Goal: Task Accomplishment & Management: Manage account settings

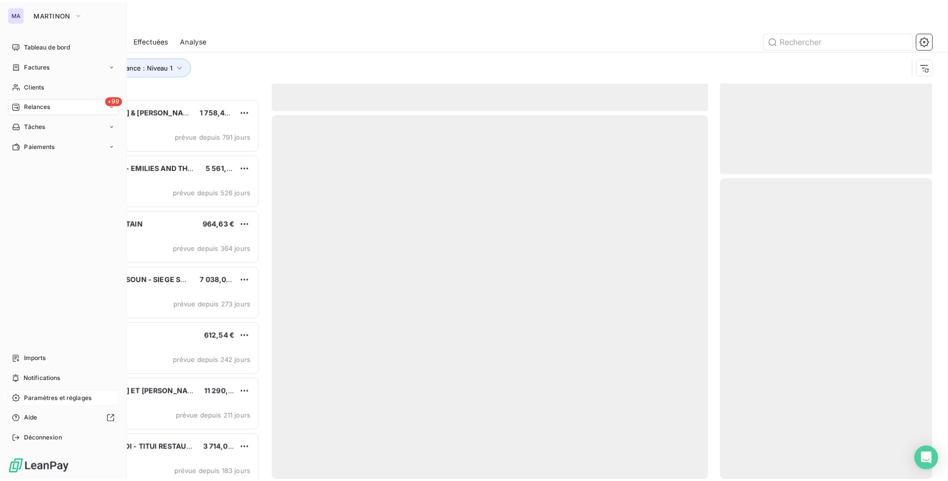
scroll to position [375, 206]
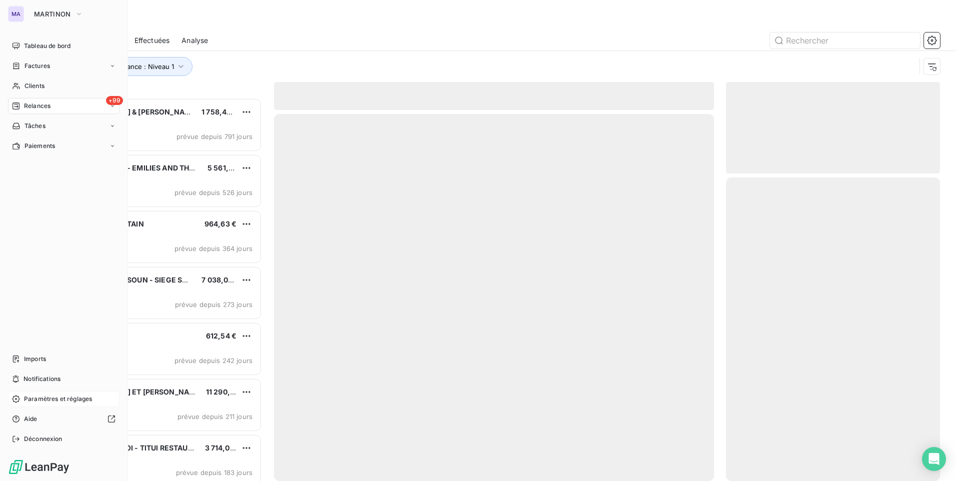
click at [56, 401] on span "Paramètres et réglages" at bounding box center [58, 398] width 68 height 9
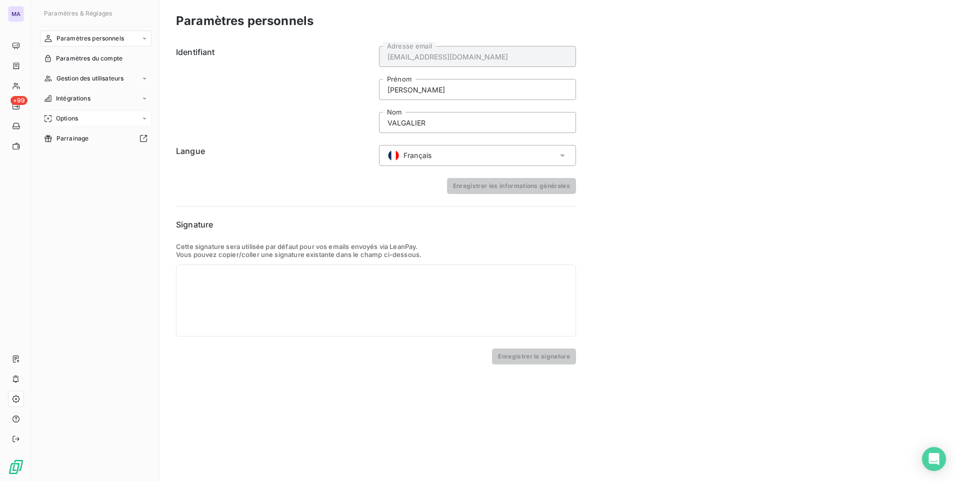
click at [94, 120] on div "Options" at bounding box center [95, 118] width 111 height 16
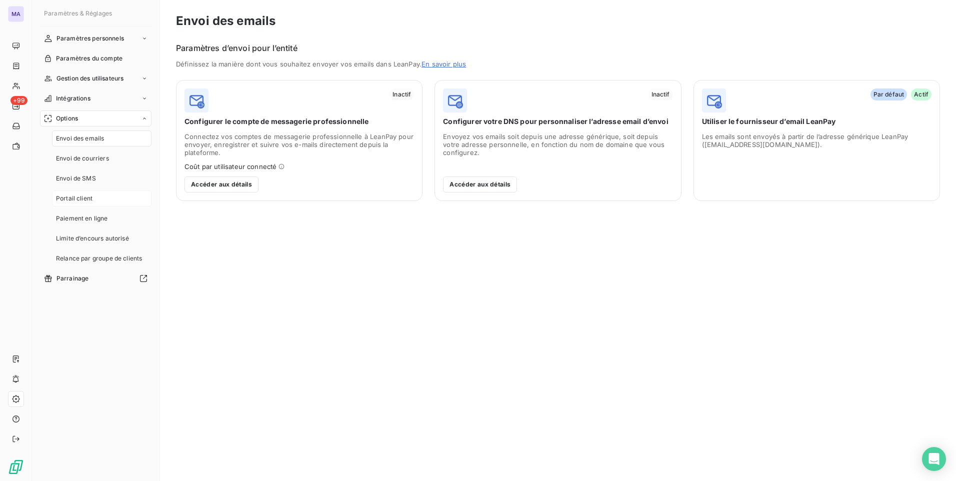
click at [87, 203] on span "Portail client" at bounding box center [74, 198] width 36 height 9
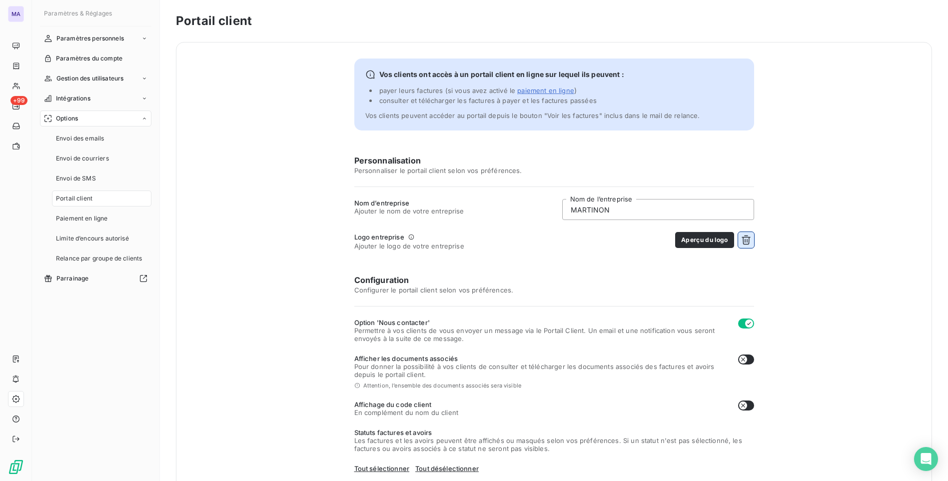
click at [745, 242] on icon "button" at bounding box center [746, 239] width 9 height 9
click at [730, 242] on button "Choisir un fichier" at bounding box center [722, 240] width 64 height 16
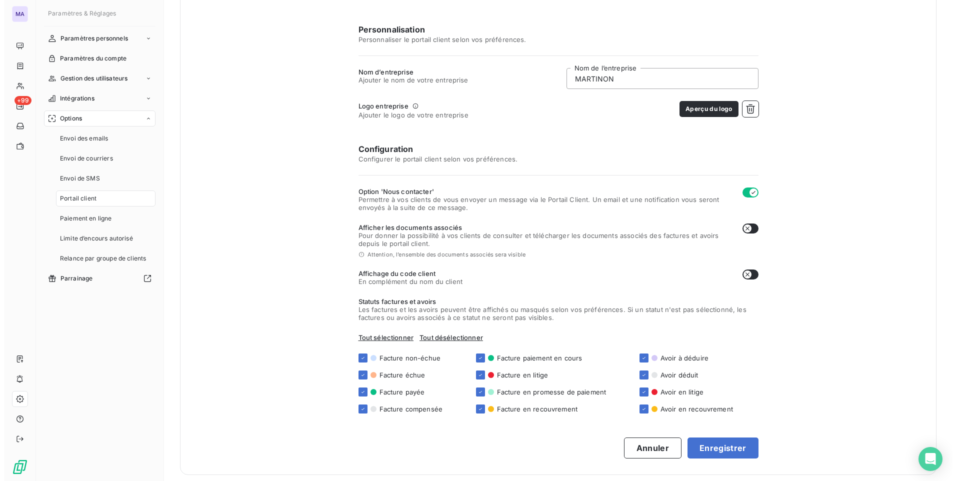
scroll to position [137, 0]
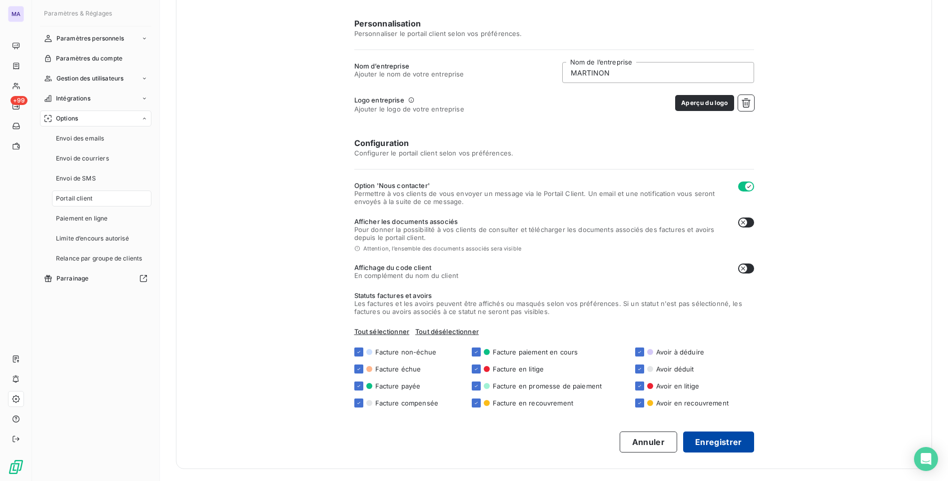
click at [710, 440] on button "Enregistrer" at bounding box center [718, 441] width 71 height 21
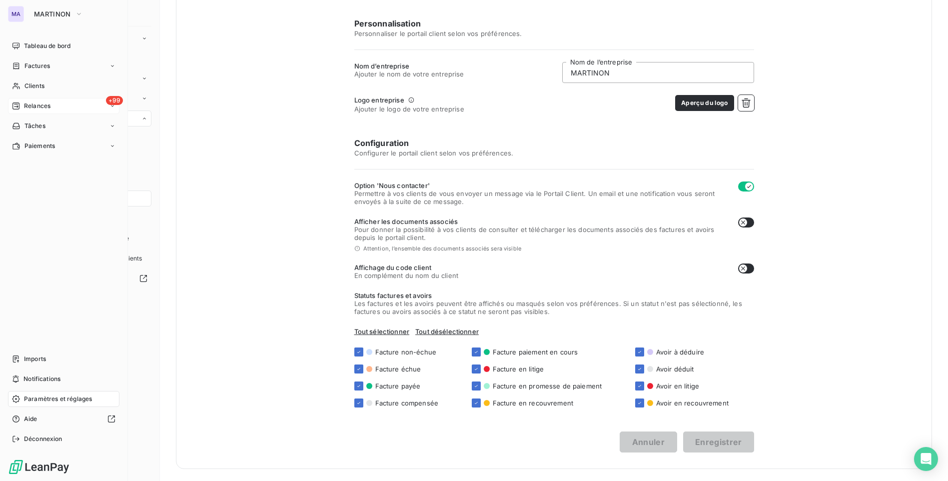
click at [30, 101] on span "Relances" at bounding box center [37, 105] width 26 height 9
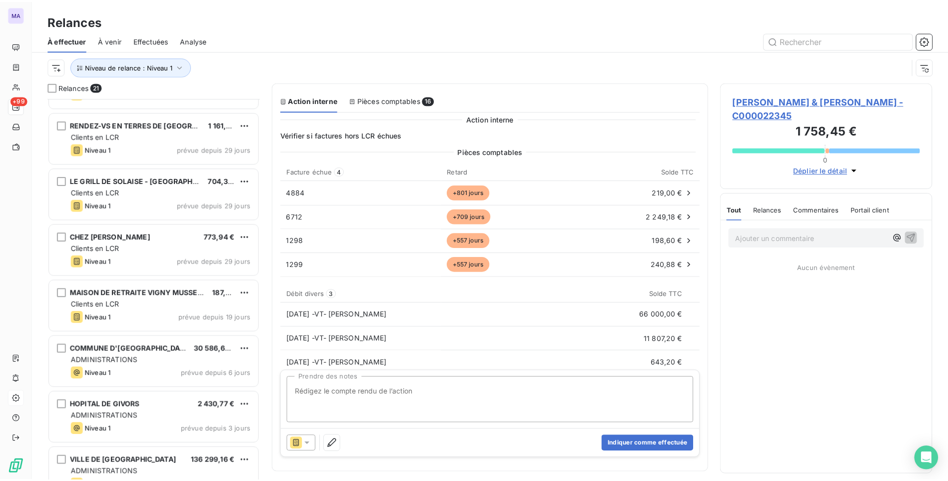
scroll to position [500, 0]
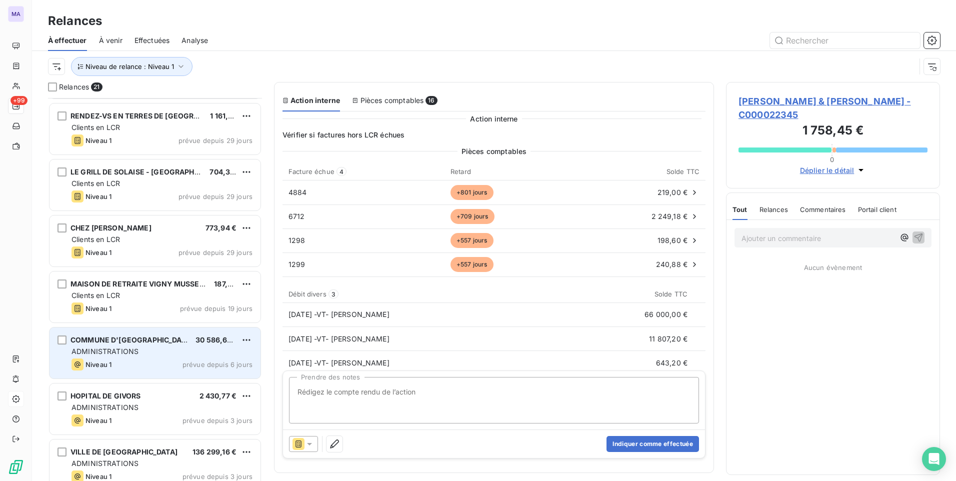
click at [125, 354] on span "ADMINISTRATIONS" at bounding box center [104, 351] width 67 height 8
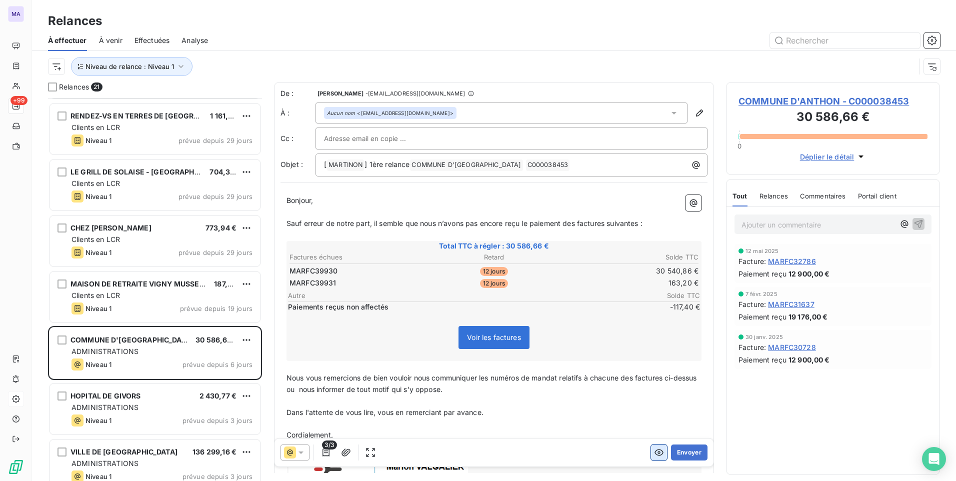
click at [654, 450] on icon "button" at bounding box center [659, 452] width 10 height 10
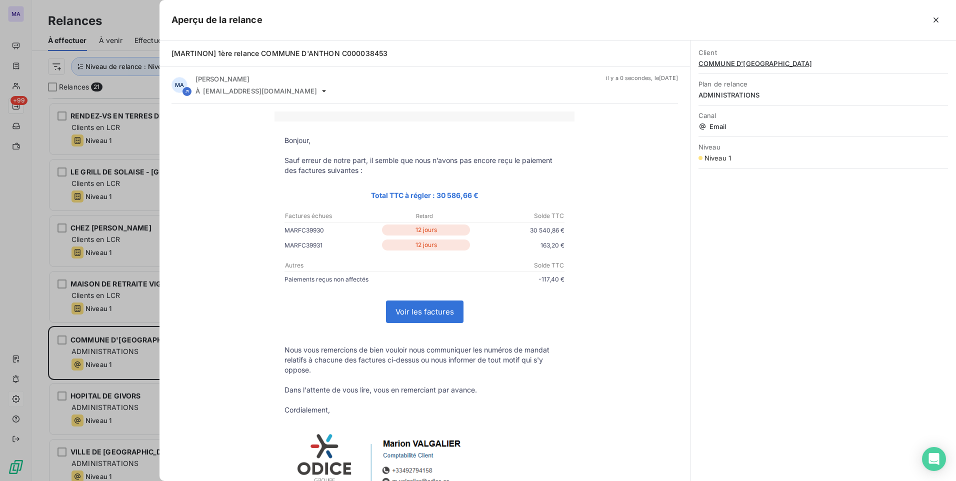
click at [433, 314] on link "Voir les factures" at bounding box center [424, 311] width 76 height 21
click at [33, 250] on div at bounding box center [478, 240] width 956 height 481
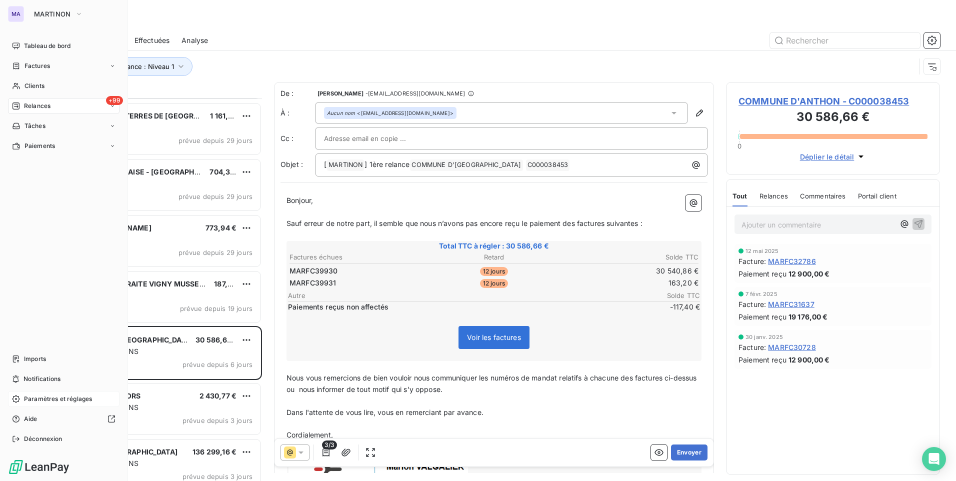
click at [37, 403] on div "Paramètres et réglages" at bounding box center [63, 399] width 111 height 16
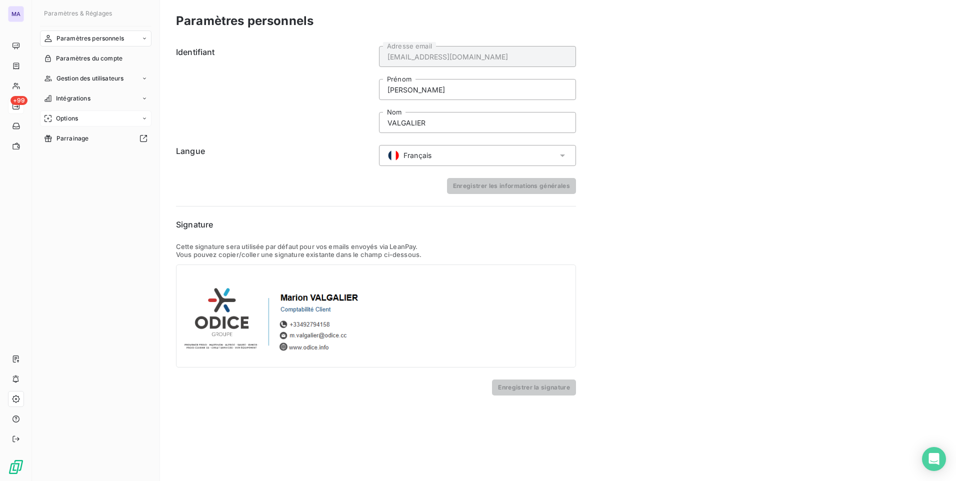
click at [96, 122] on div "Options" at bounding box center [95, 118] width 111 height 16
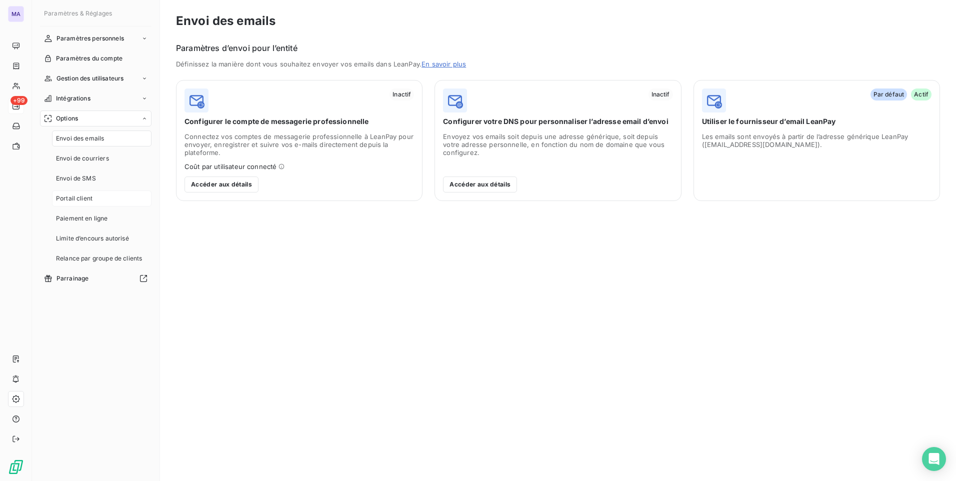
click at [91, 198] on span "Portail client" at bounding box center [74, 198] width 36 height 9
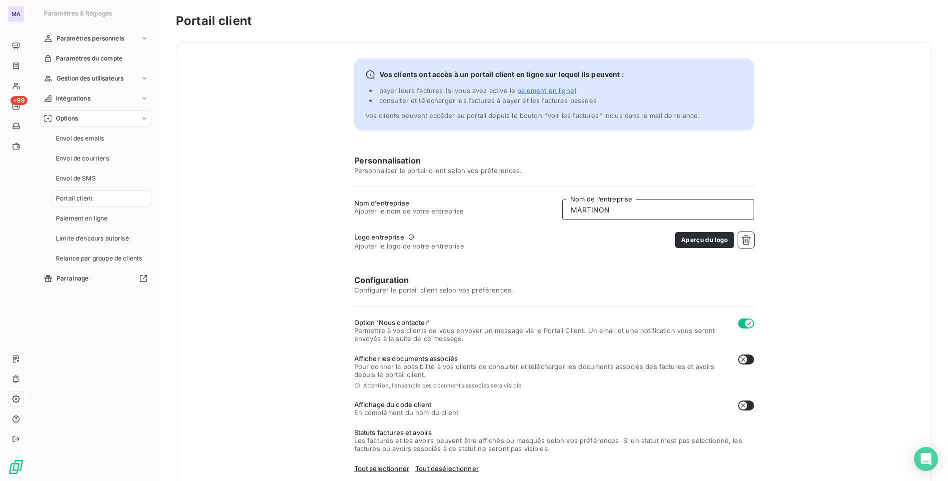
click at [633, 213] on input "MARTINON" at bounding box center [658, 209] width 192 height 21
type input "MARTINON - Groupe ODICE"
click at [623, 258] on div "Personnalisation Personnaliser le portail client selon vos préférences. Nom d’e…" at bounding box center [554, 371] width 400 height 435
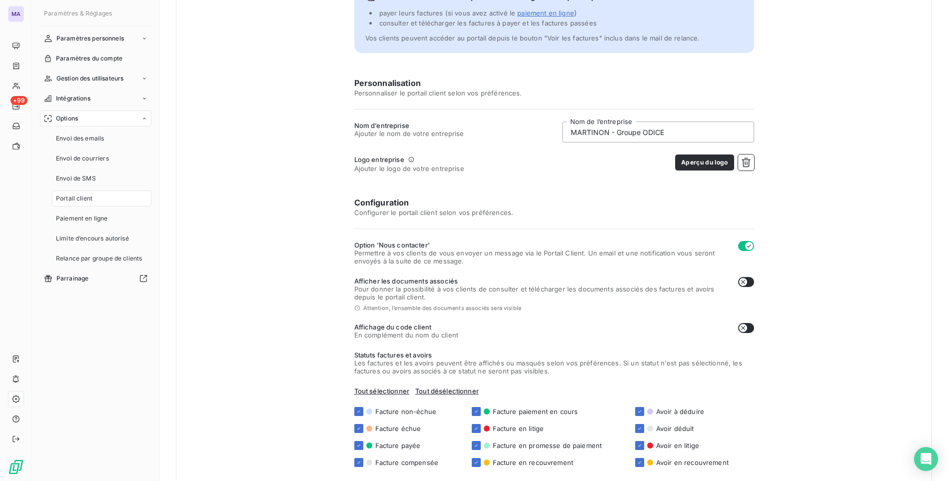
scroll to position [137, 0]
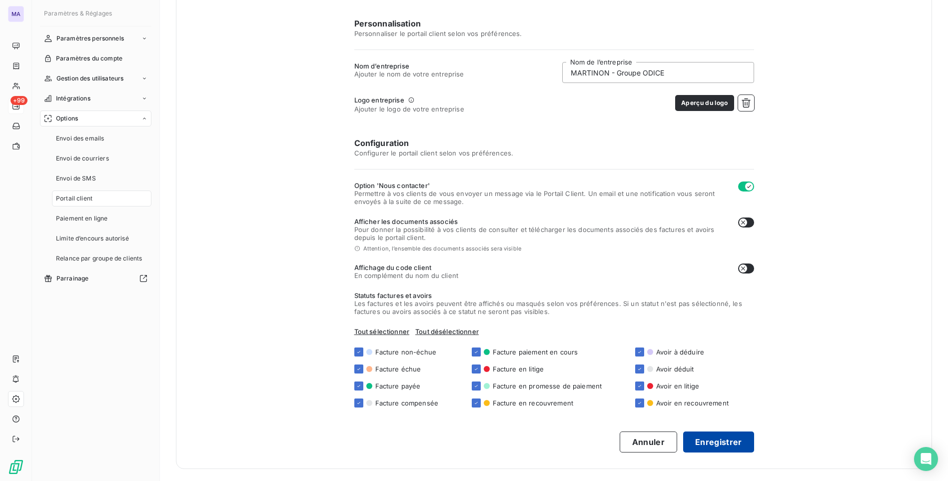
click at [698, 444] on button "Enregistrer" at bounding box center [718, 441] width 71 height 21
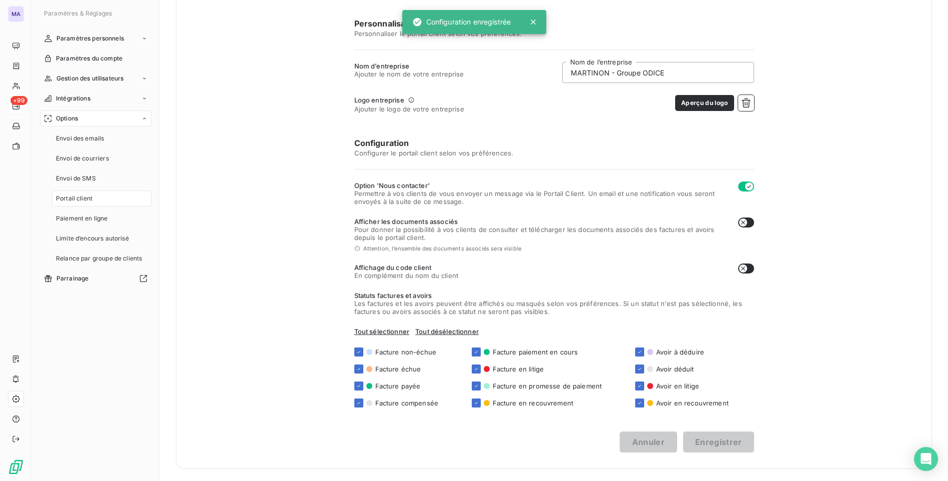
drag, startPoint x: 304, startPoint y: 253, endPoint x: 299, endPoint y: 236, distance: 17.7
click at [305, 247] on div "Vos clients ont accès à un portail client en ligne sur lequel ils peuvent : pay…" at bounding box center [554, 187] width 756 height 564
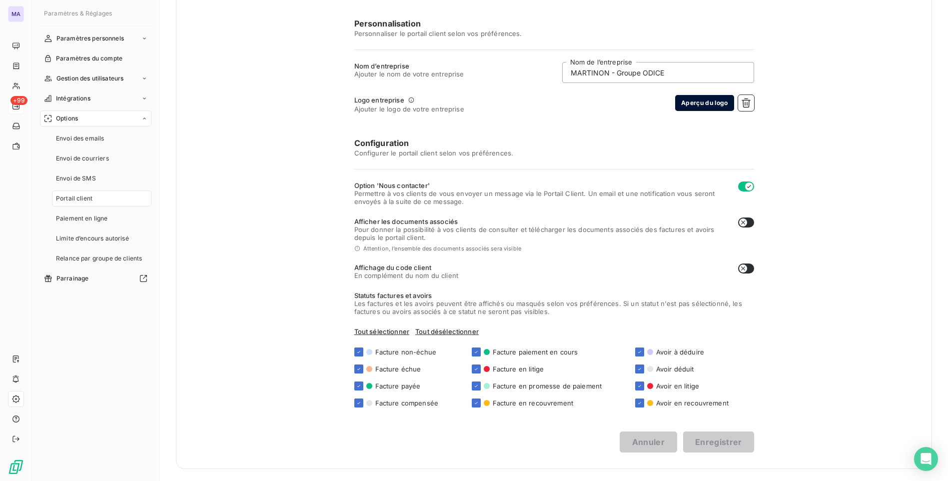
click at [685, 110] on button "Aperçu du logo" at bounding box center [704, 103] width 58 height 16
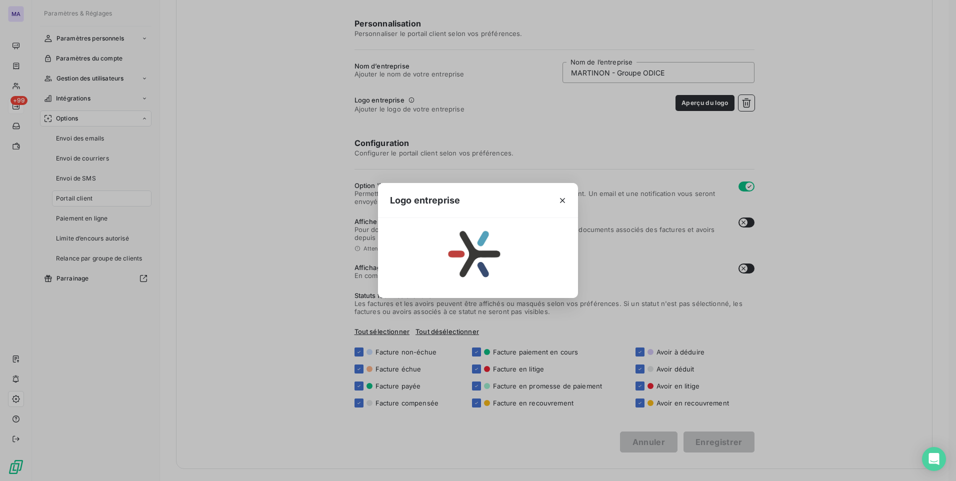
click at [457, 263] on img at bounding box center [478, 255] width 118 height 50
click at [563, 200] on icon "button" at bounding box center [562, 200] width 10 height 10
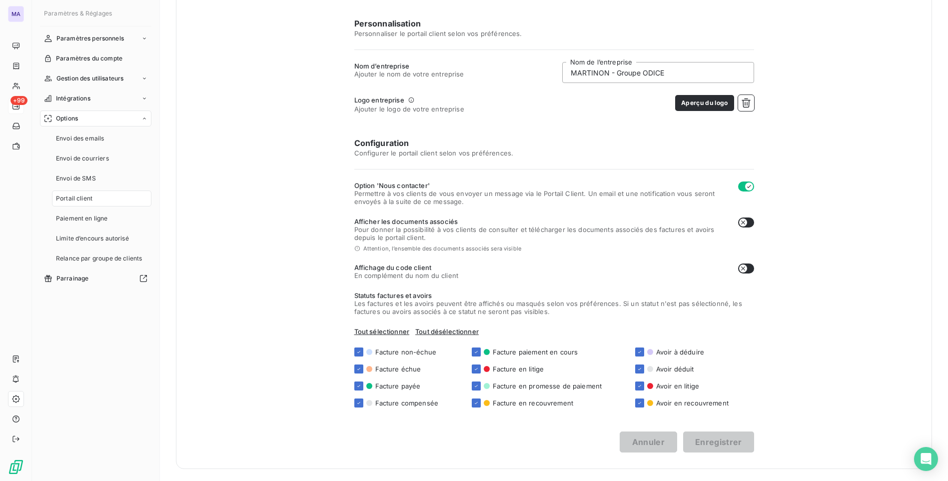
click at [668, 130] on div "Personnalisation Personnaliser le portail client selon vos préférences. Nom d’e…" at bounding box center [554, 234] width 400 height 435
